Goal: Check status: Check status

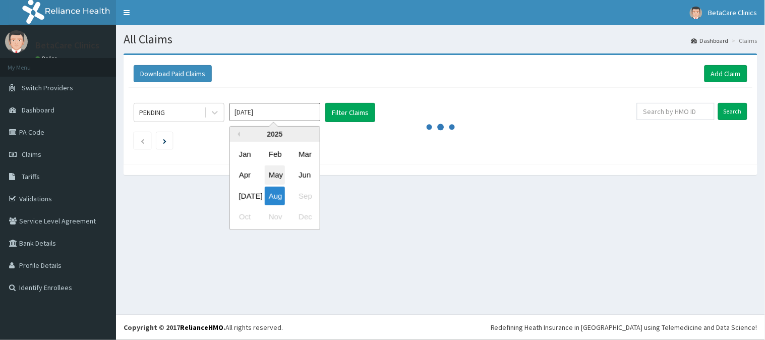
click at [277, 169] on div "May" at bounding box center [275, 175] width 20 height 19
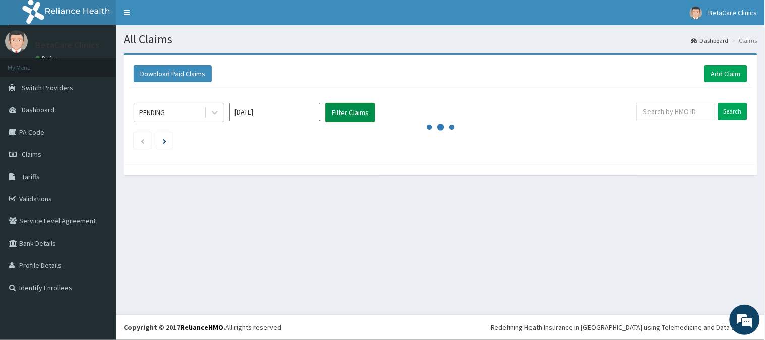
click at [352, 109] on button "Filter Claims" at bounding box center [350, 112] width 50 height 19
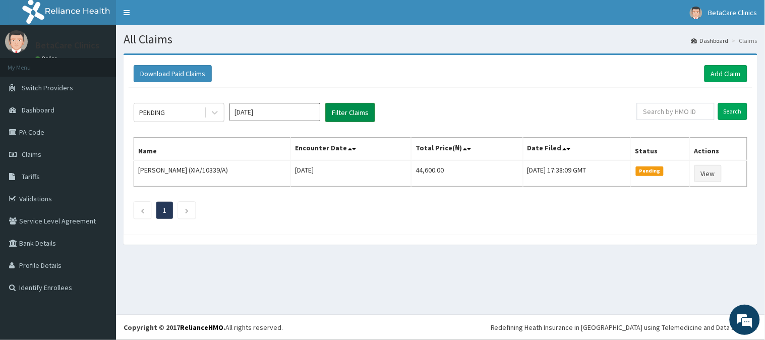
click at [352, 109] on button "Filter Claims" at bounding box center [350, 112] width 50 height 19
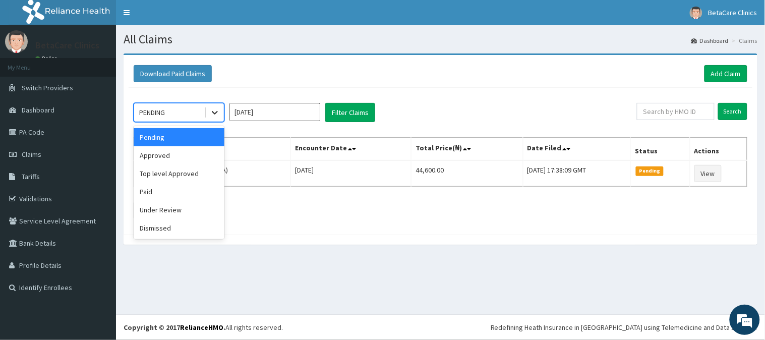
click at [218, 112] on icon at bounding box center [215, 112] width 10 height 10
click at [155, 157] on div "Approved" at bounding box center [179, 155] width 91 height 18
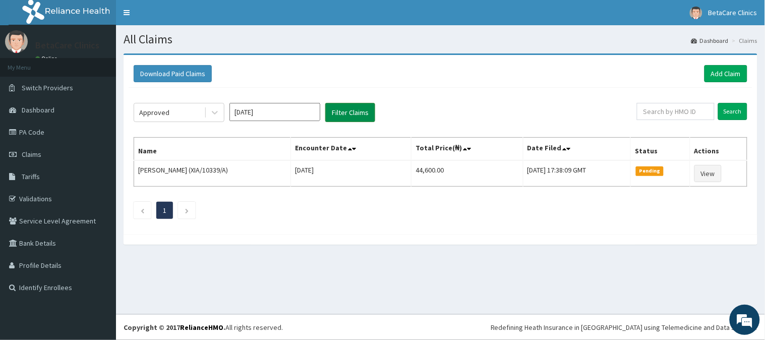
click at [355, 114] on button "Filter Claims" at bounding box center [350, 112] width 50 height 19
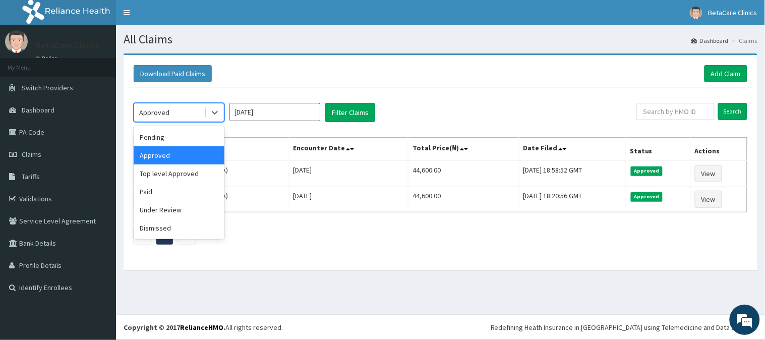
click at [199, 114] on div "Approved" at bounding box center [169, 112] width 70 height 16
click at [182, 140] on div "Pending" at bounding box center [179, 137] width 91 height 18
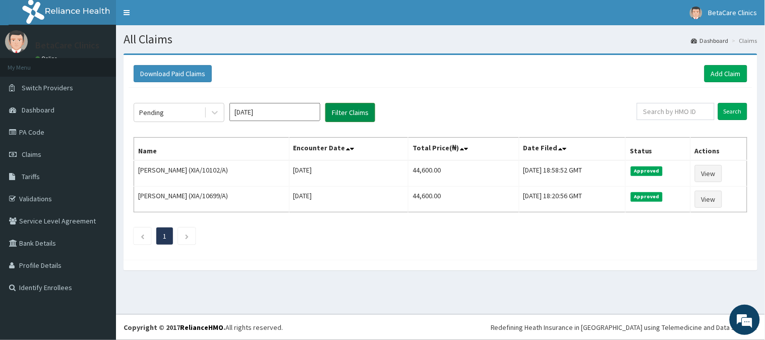
click at [341, 107] on button "Filter Claims" at bounding box center [350, 112] width 50 height 19
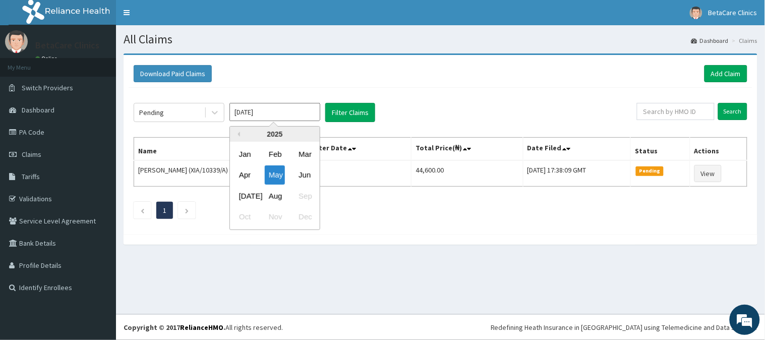
click at [251, 112] on input "[DATE]" at bounding box center [274, 112] width 91 height 18
click at [304, 155] on div "Mar" at bounding box center [304, 154] width 20 height 19
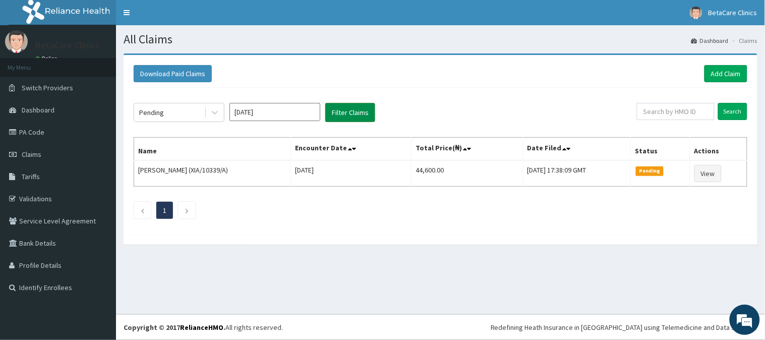
click at [334, 111] on button "Filter Claims" at bounding box center [350, 112] width 50 height 19
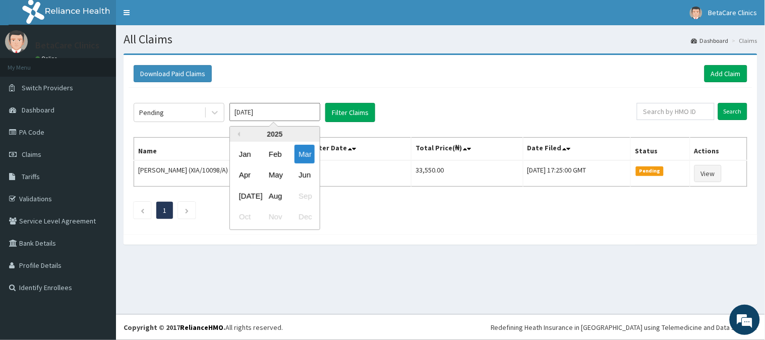
click at [299, 112] on input "[DATE]" at bounding box center [274, 112] width 91 height 18
click at [274, 173] on div "May" at bounding box center [275, 175] width 20 height 19
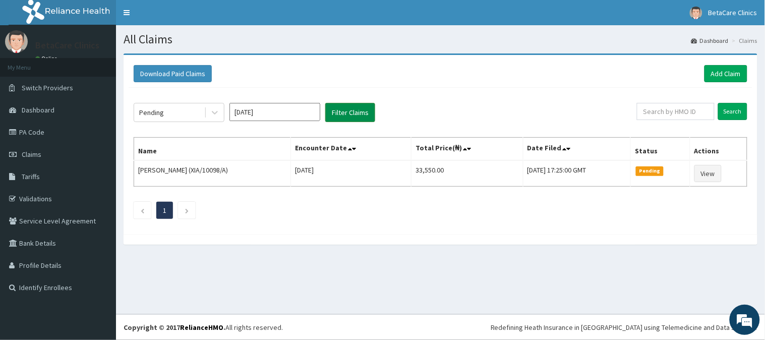
click at [338, 116] on button "Filter Claims" at bounding box center [350, 112] width 50 height 19
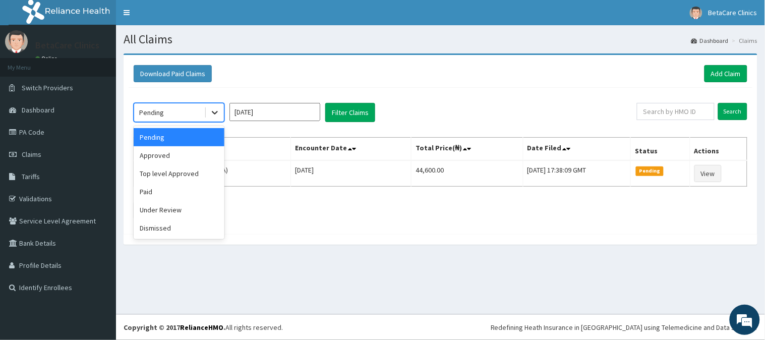
click at [211, 113] on icon at bounding box center [215, 112] width 10 height 10
click at [166, 178] on div "Top level Approved" at bounding box center [179, 173] width 91 height 18
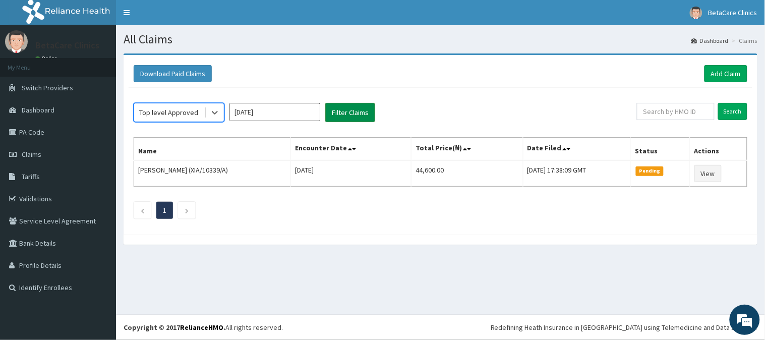
click at [355, 116] on button "Filter Claims" at bounding box center [350, 112] width 50 height 19
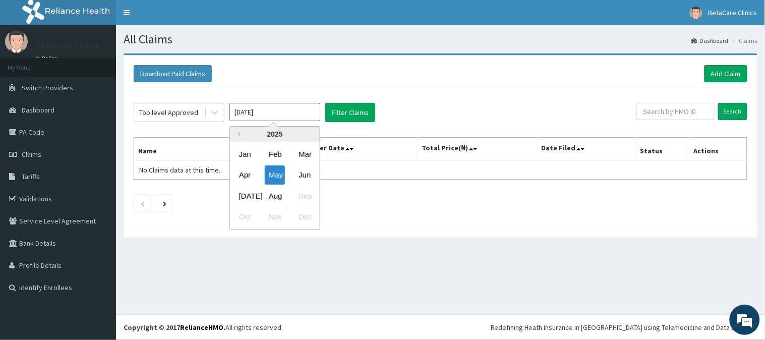
click at [287, 115] on input "[DATE]" at bounding box center [274, 112] width 91 height 18
click at [276, 189] on div "Aug" at bounding box center [275, 196] width 20 height 19
type input "[DATE]"
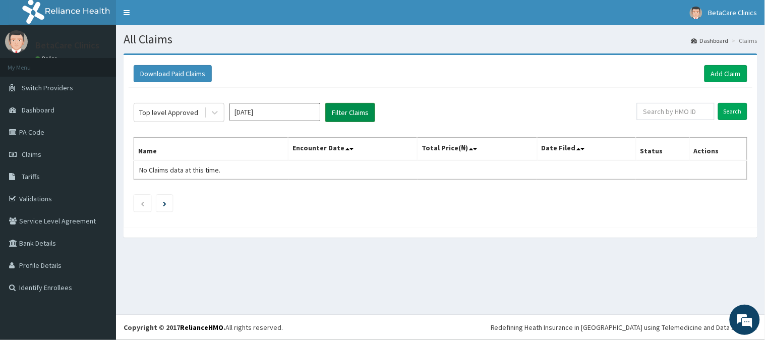
click at [338, 114] on button "Filter Claims" at bounding box center [350, 112] width 50 height 19
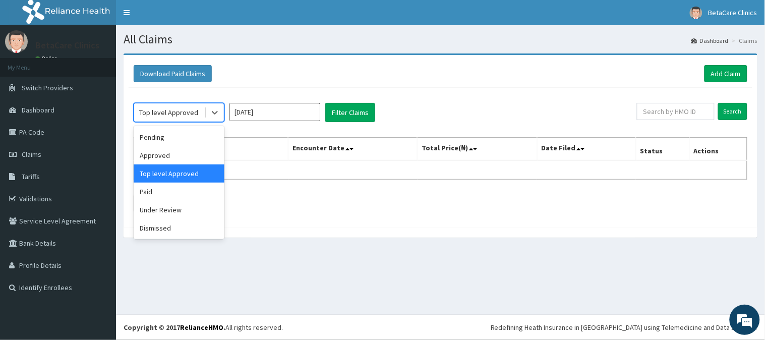
click at [178, 111] on div "Top level Approved" at bounding box center [168, 112] width 59 height 10
click at [168, 154] on div "Approved" at bounding box center [179, 155] width 91 height 18
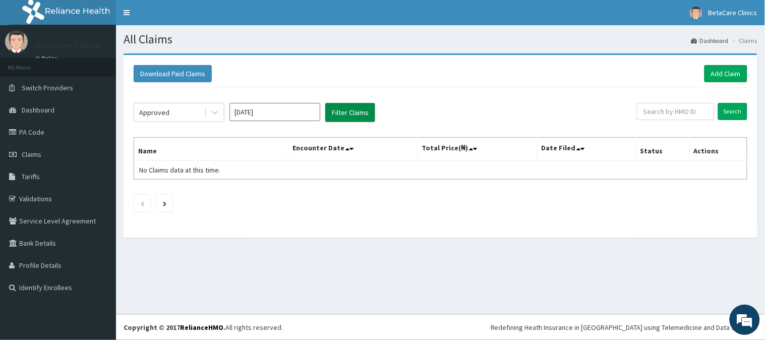
click at [336, 119] on button "Filter Claims" at bounding box center [350, 112] width 50 height 19
